Goal: Task Accomplishment & Management: Use online tool/utility

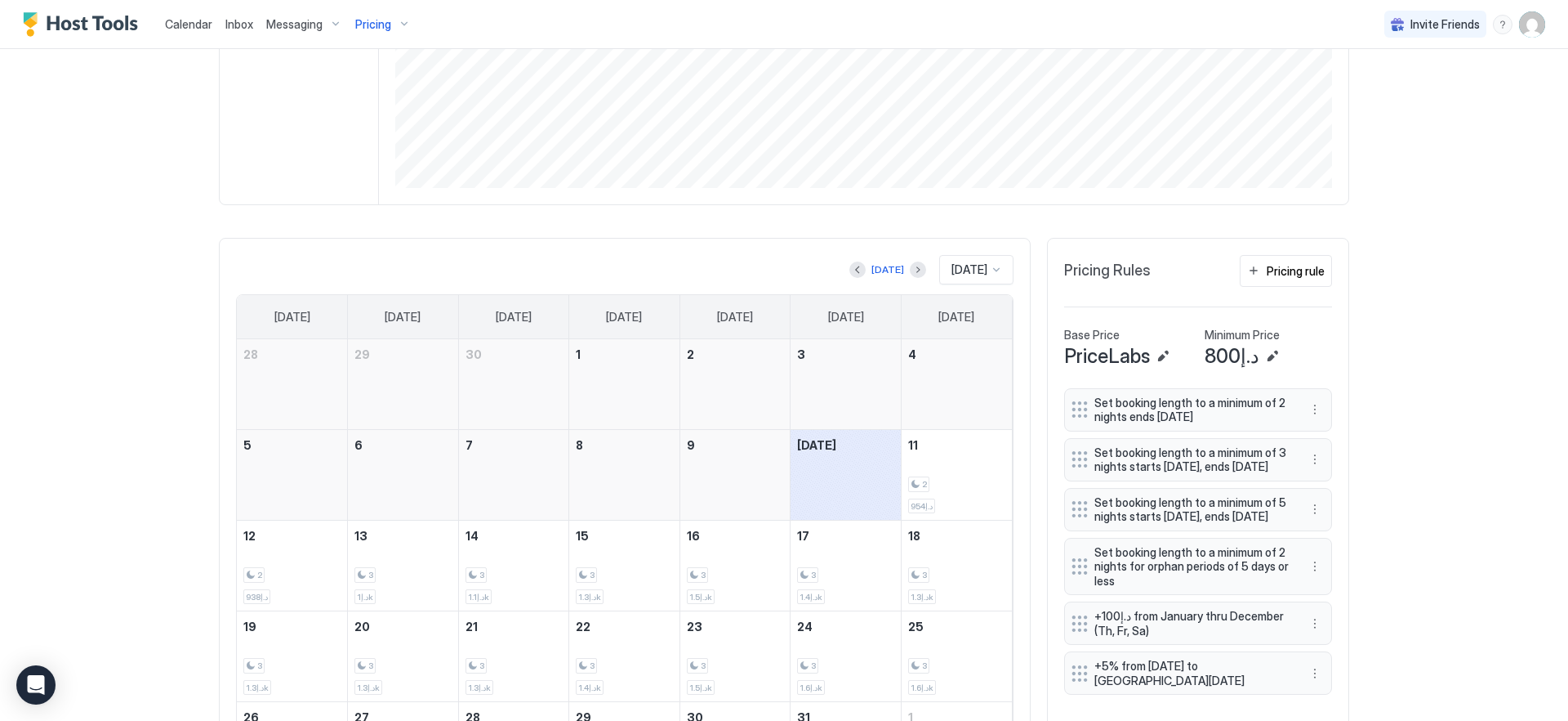
scroll to position [446, 0]
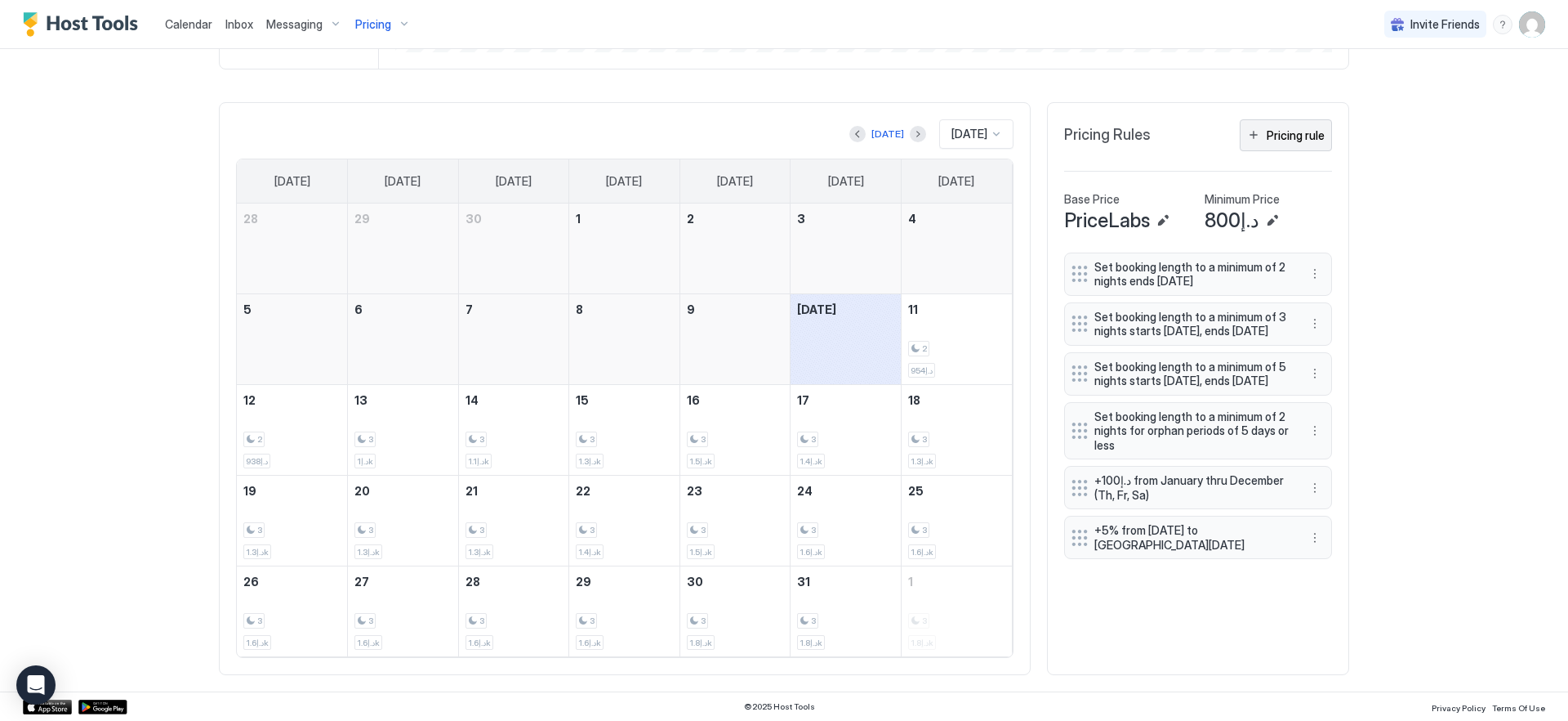
click at [1273, 136] on div "Pricing rule" at bounding box center [1296, 135] width 58 height 18
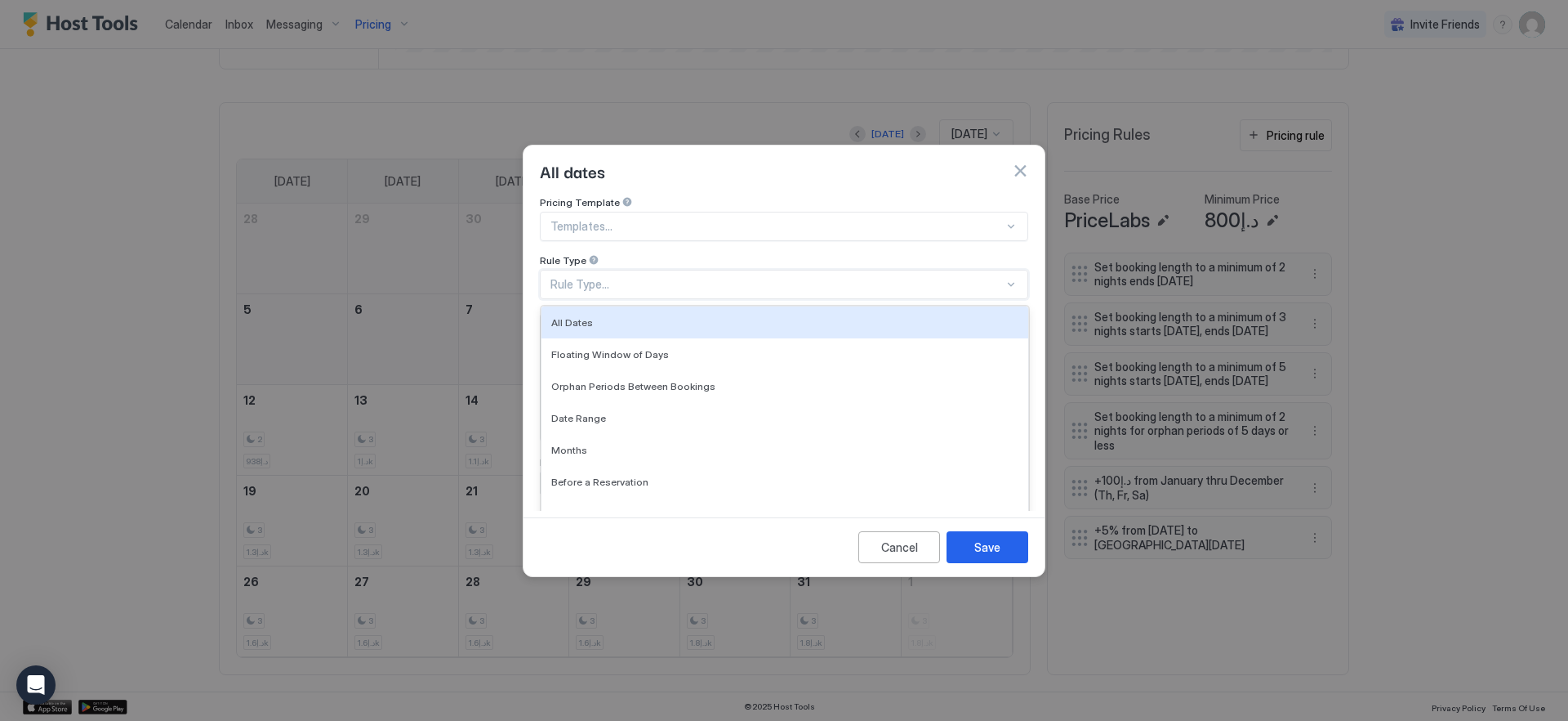
click at [769, 277] on div "Rule Type..." at bounding box center [777, 285] width 454 height 15
click at [751, 316] on div "All Dates" at bounding box center [785, 322] width 467 height 13
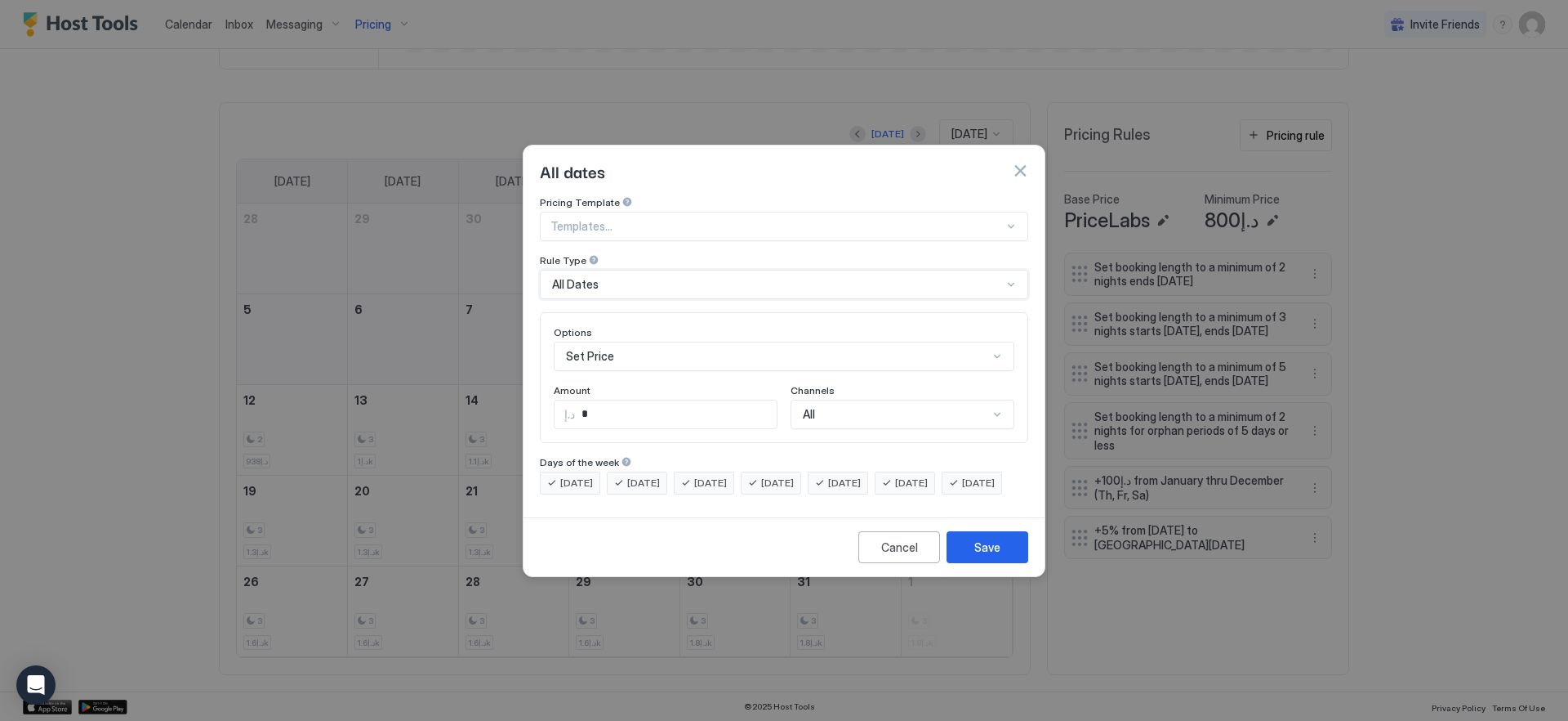
click at [681, 360] on div "Options Set Price Amount د.إ * Channels All" at bounding box center [784, 377] width 460 height 103
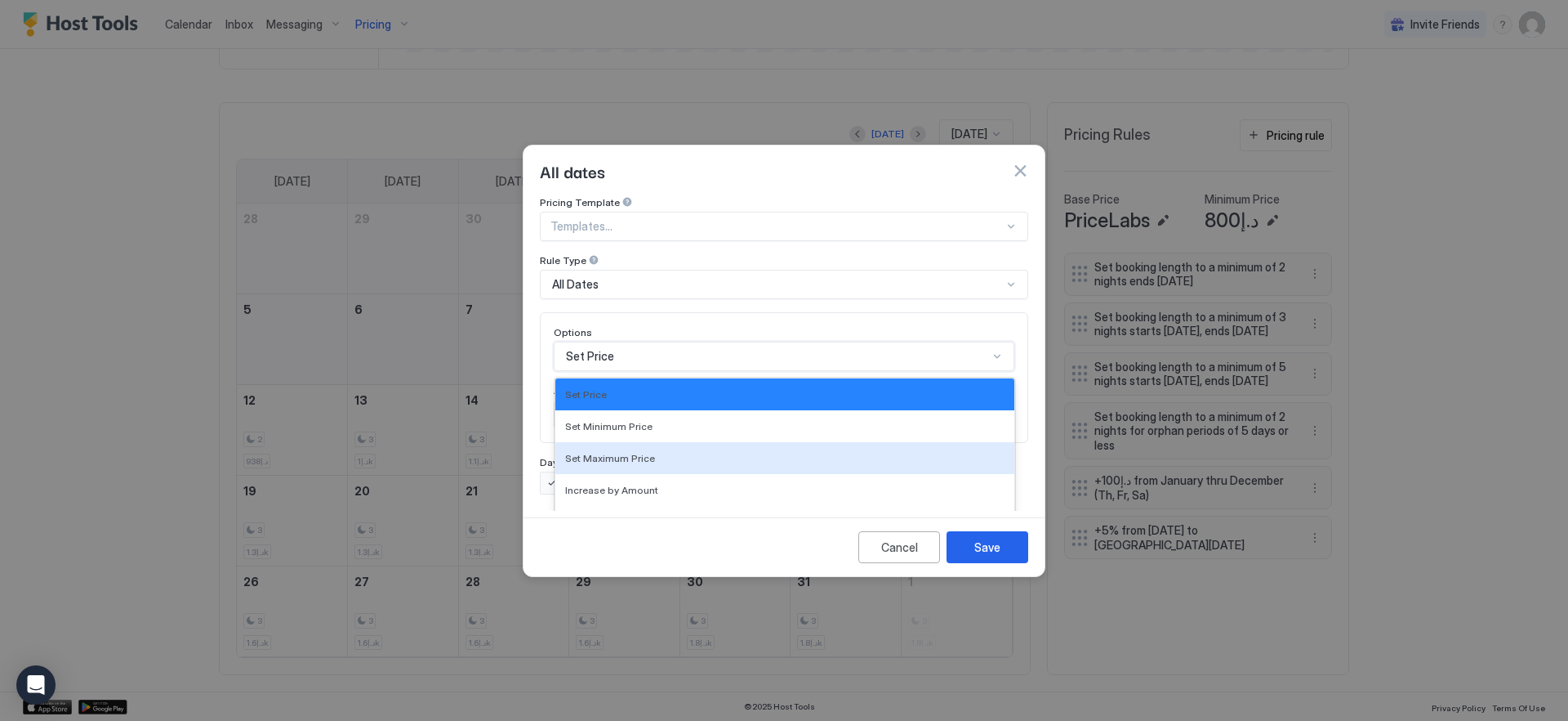
click at [681, 351] on div "Set Maximum Price, 3 of 17. 17 results available. Use Up and Down to choose opt…" at bounding box center [784, 355] width 460 height 29
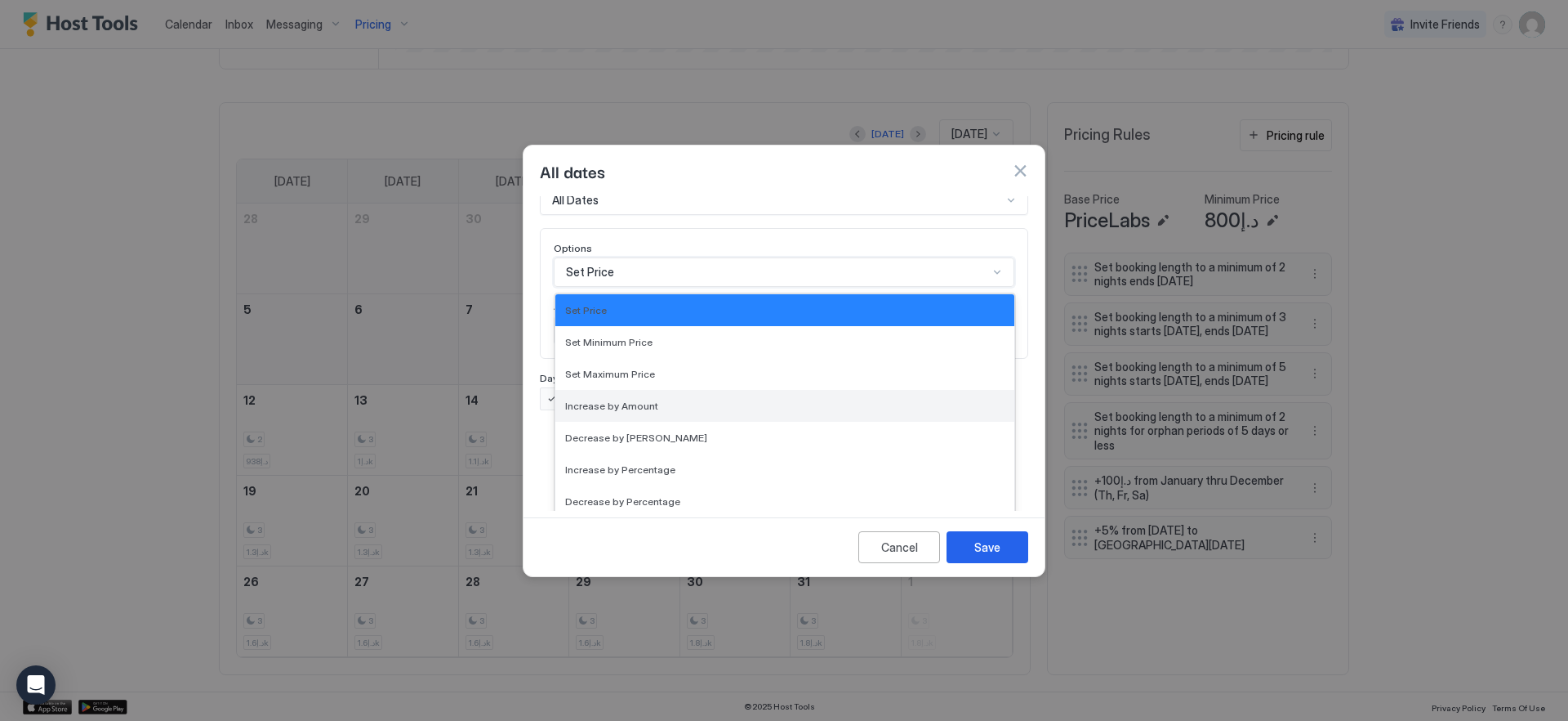
click at [666, 400] on div "Increase by Amount" at bounding box center [785, 406] width 440 height 13
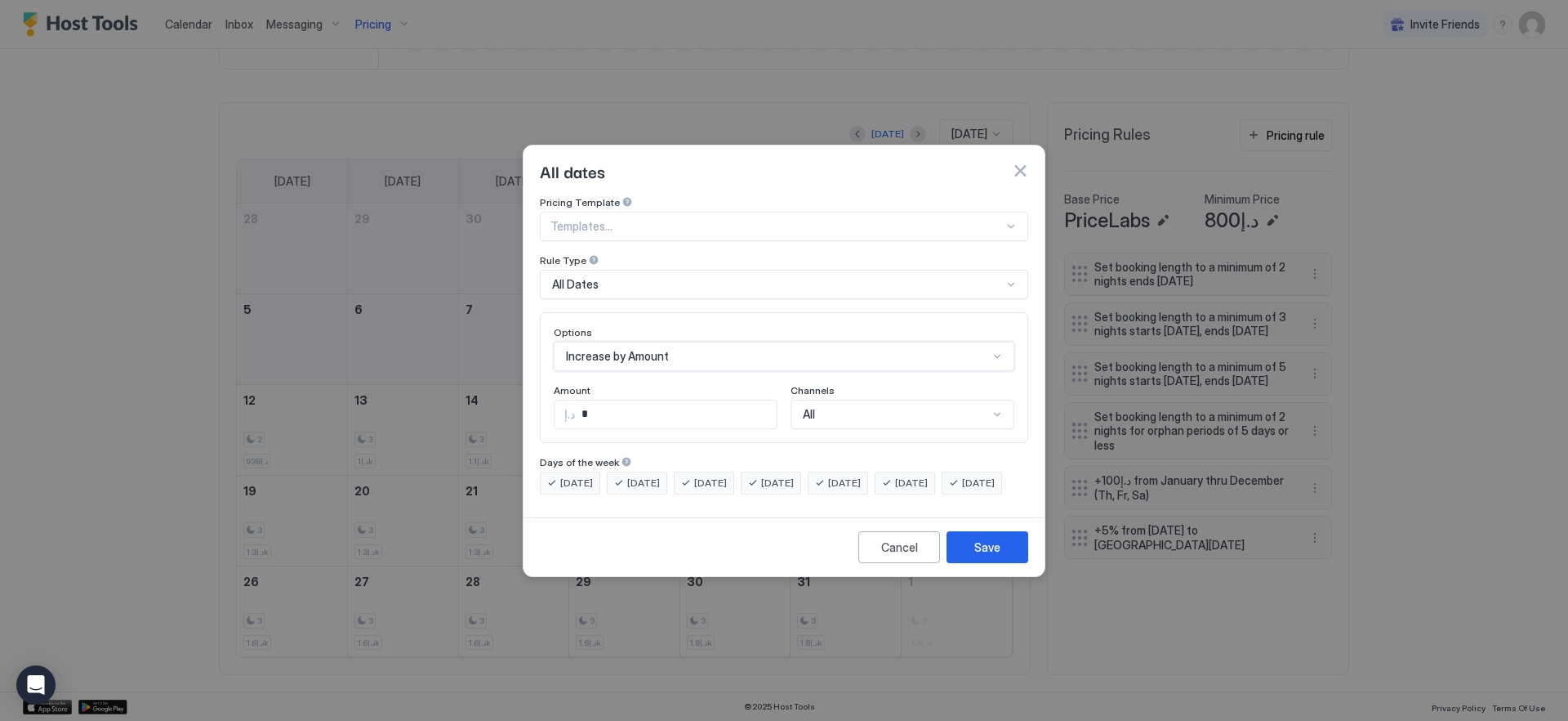
click at [672, 341] on div "option Increase by [PERSON_NAME], selected. Increase by Amount" at bounding box center [784, 355] width 460 height 29
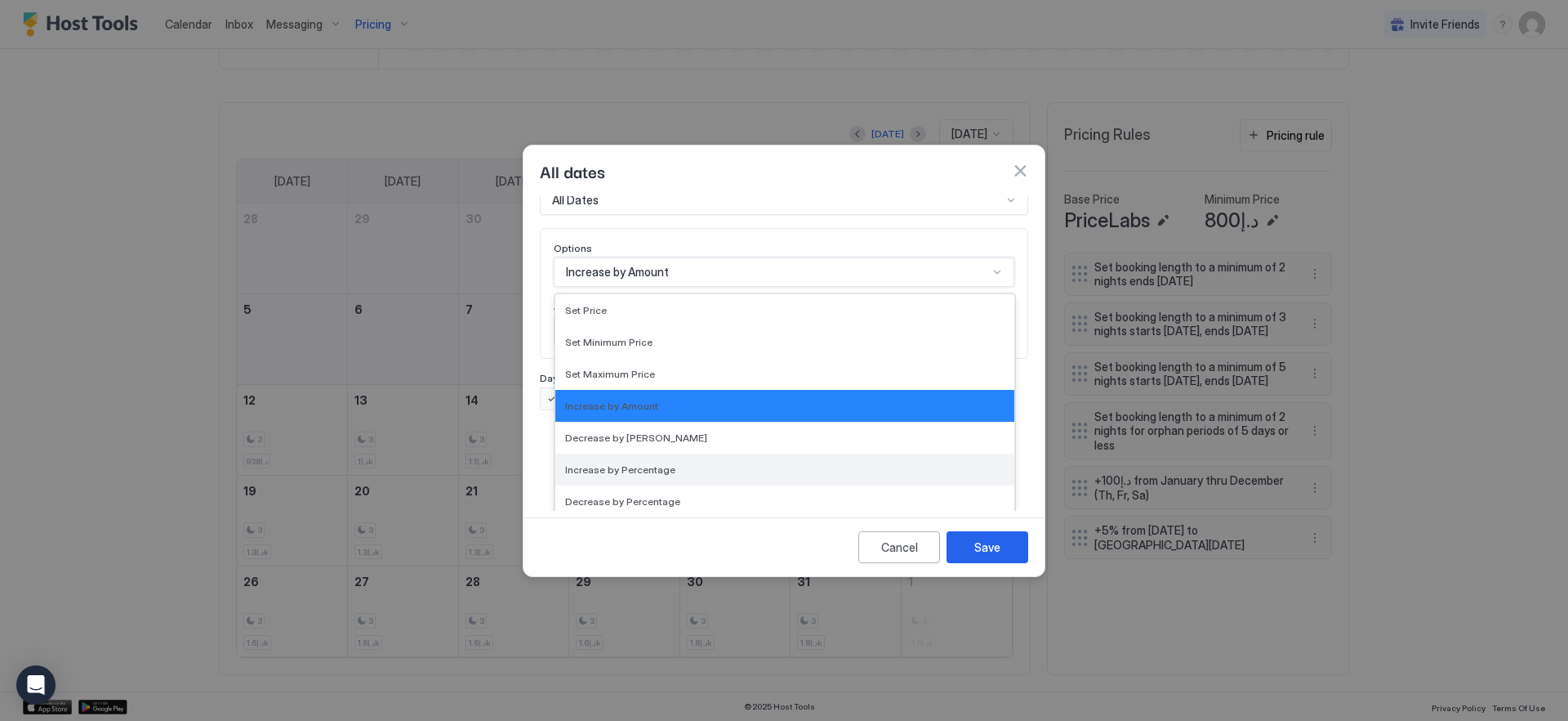
click at [670, 463] on div "Increase by Percentage" at bounding box center [785, 469] width 440 height 13
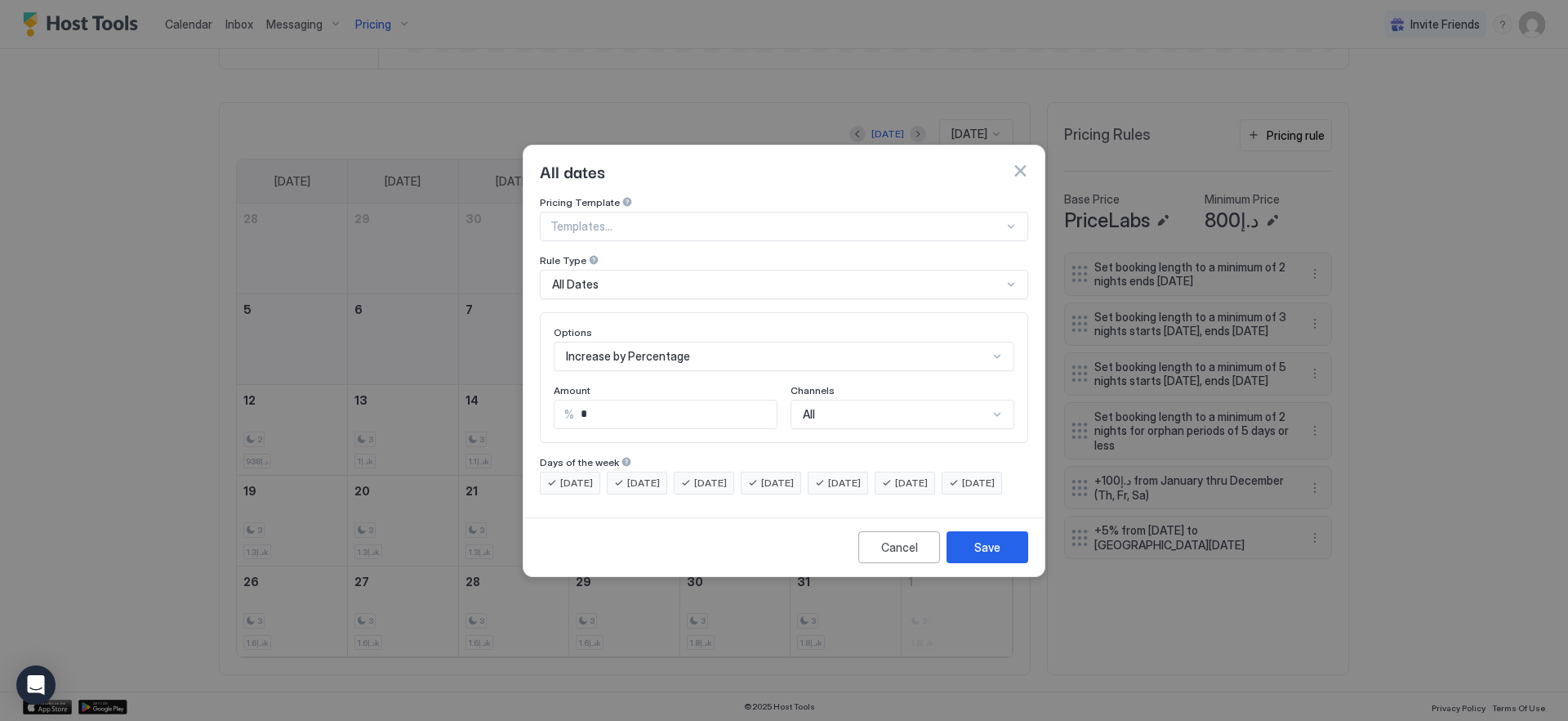
click at [601, 384] on div "Amount" at bounding box center [666, 391] width 224 height 16
drag, startPoint x: 601, startPoint y: 398, endPoint x: 456, endPoint y: 360, distance: 149.9
click at [457, 360] on div "All dates Pricing Template Templates... Rule Type All Dates Options Increase by…" at bounding box center [784, 360] width 1568 height 721
type input "**"
click at [988, 556] on div "Save" at bounding box center [987, 547] width 26 height 18
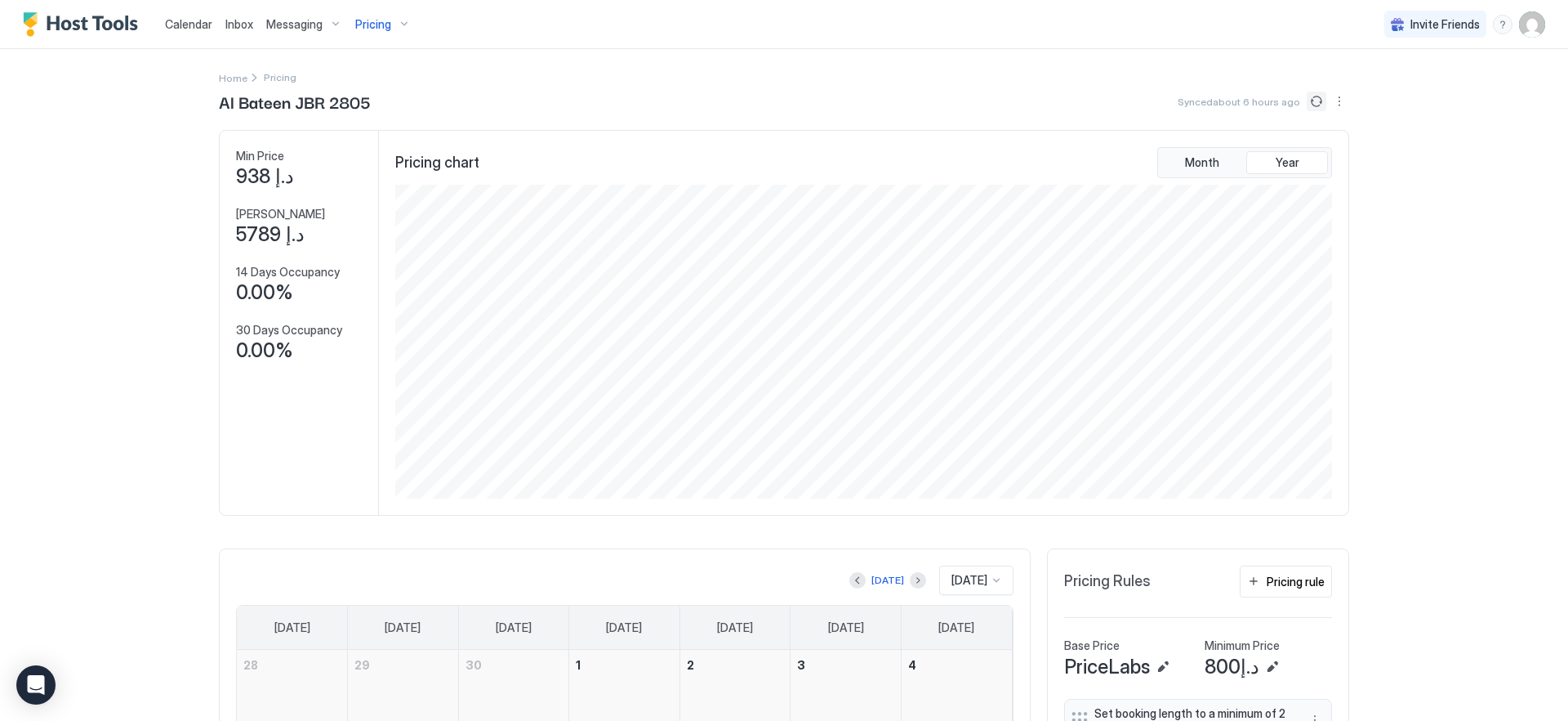
click at [1307, 98] on button "Sync prices" at bounding box center [1317, 102] width 20 height 20
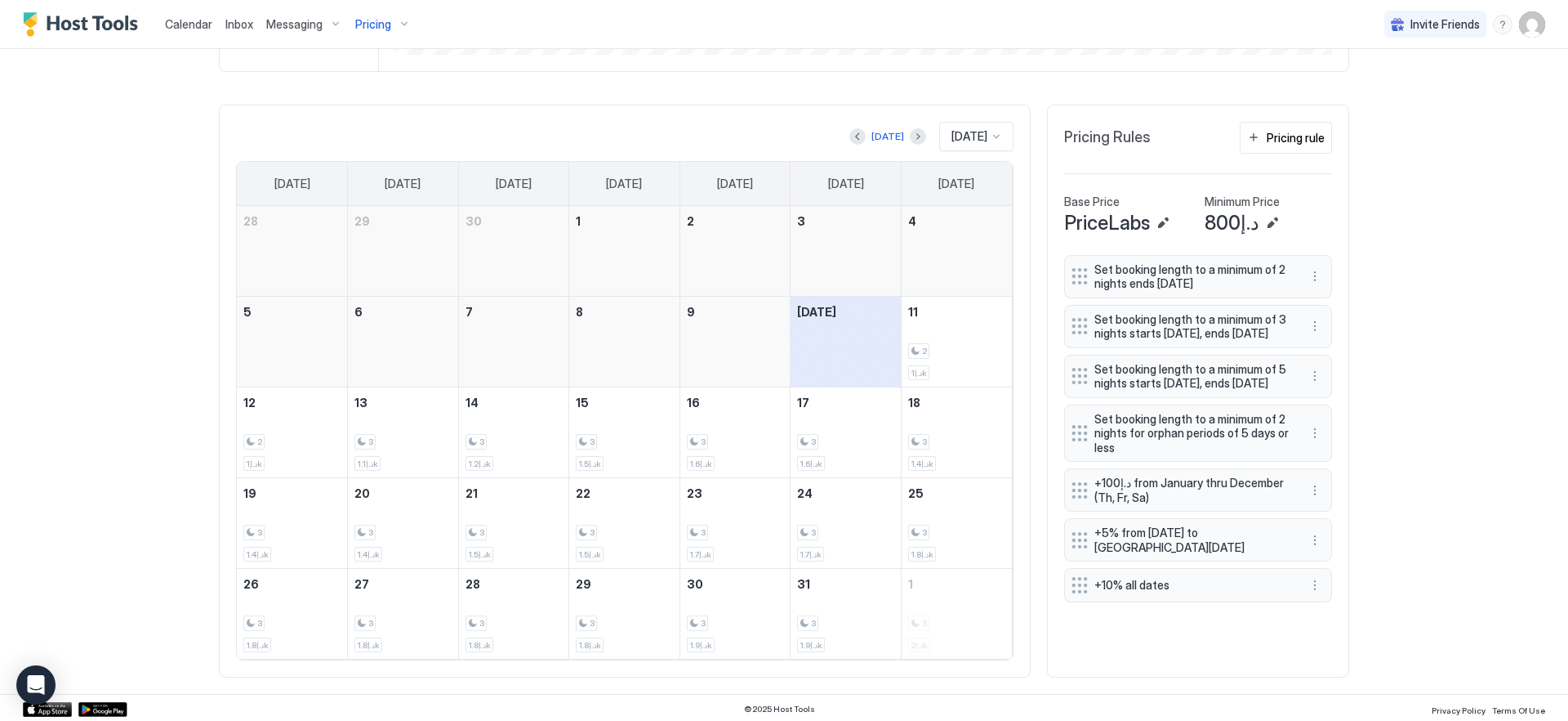
scroll to position [443, 0]
